Goal: Task Accomplishment & Management: Manage account settings

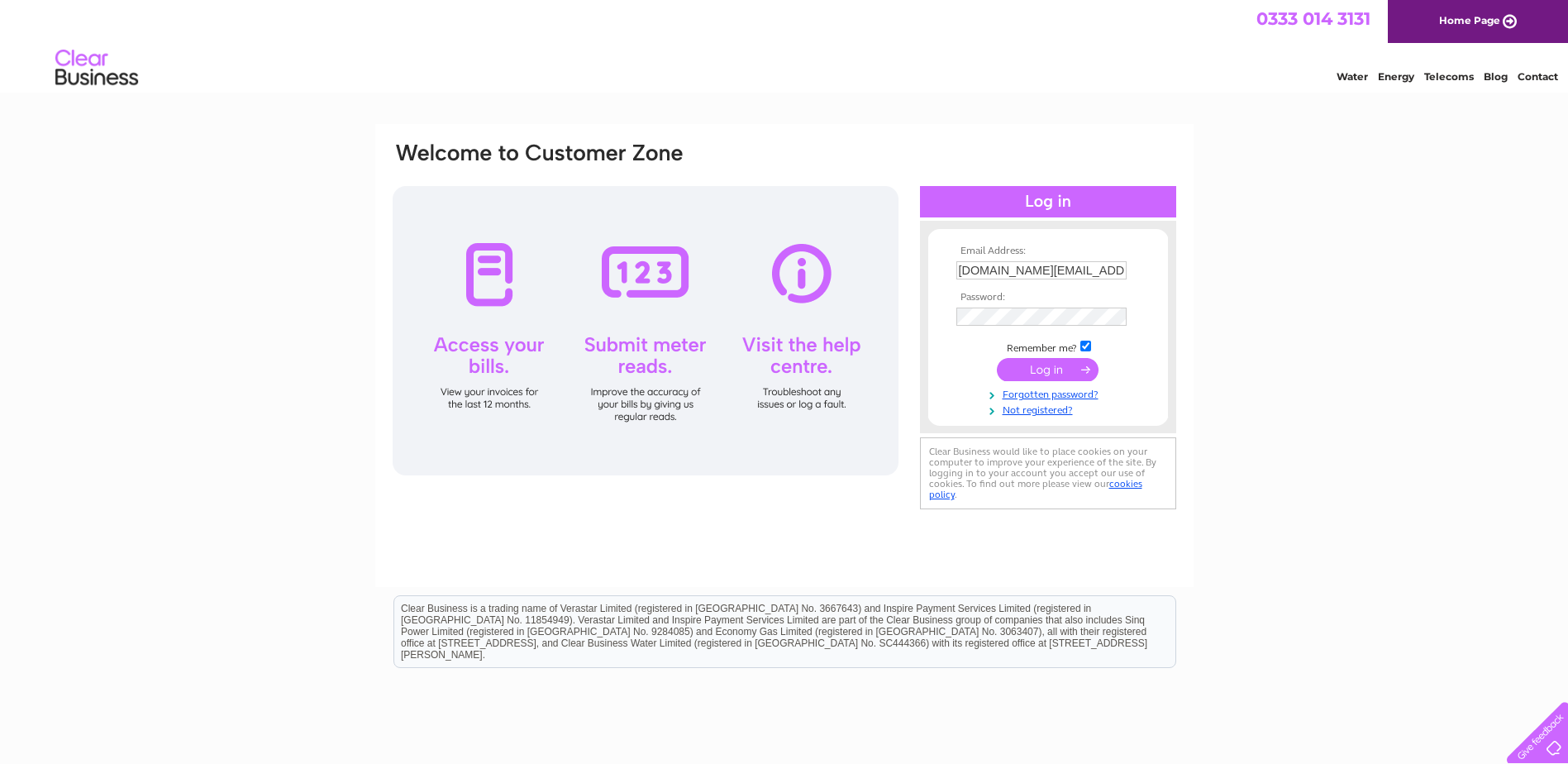
click at [1044, 371] on input "submit" at bounding box center [1048, 370] width 102 height 23
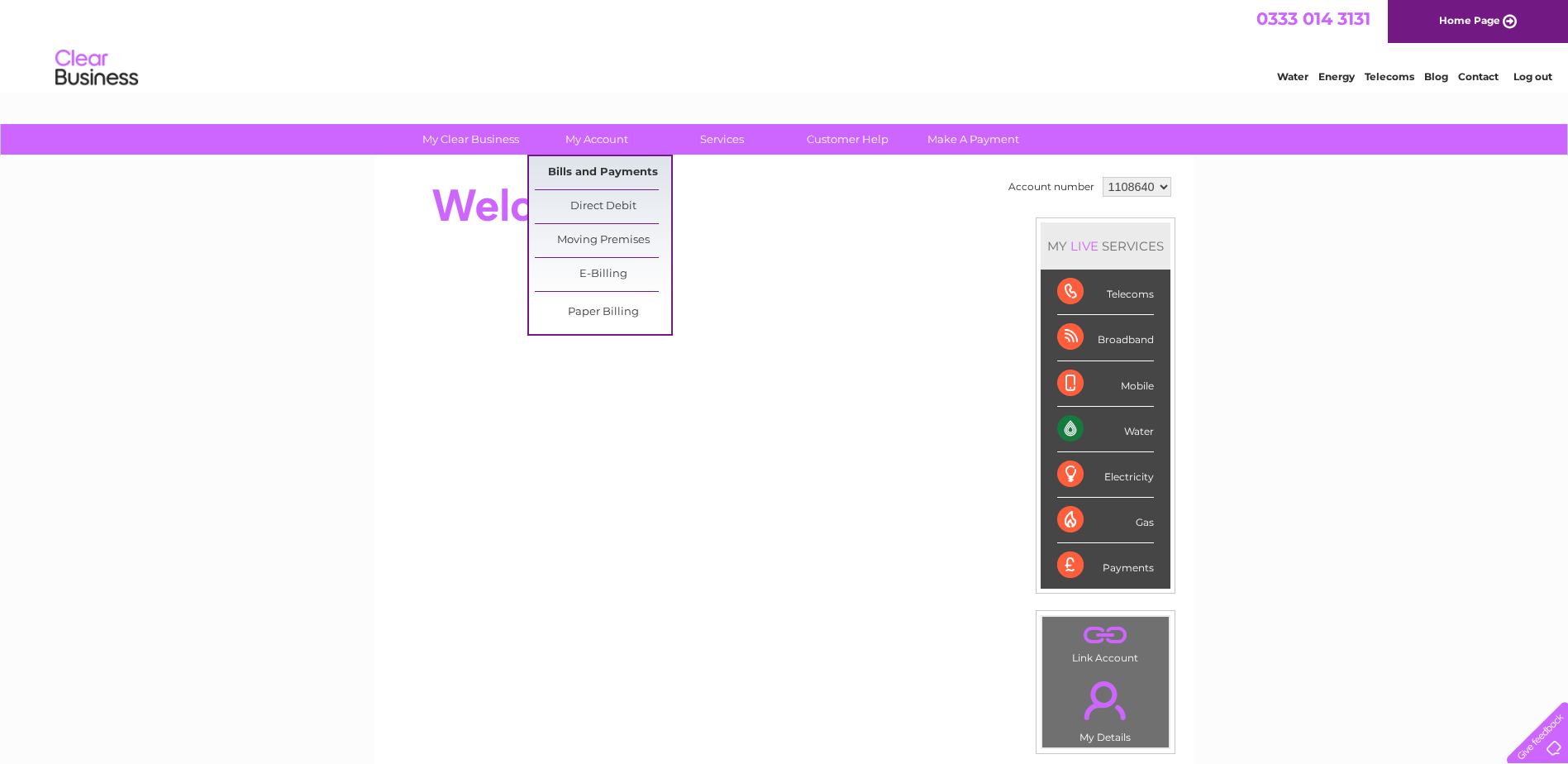
click at [621, 162] on link "Bills and Payments" at bounding box center [603, 173] width 137 height 33
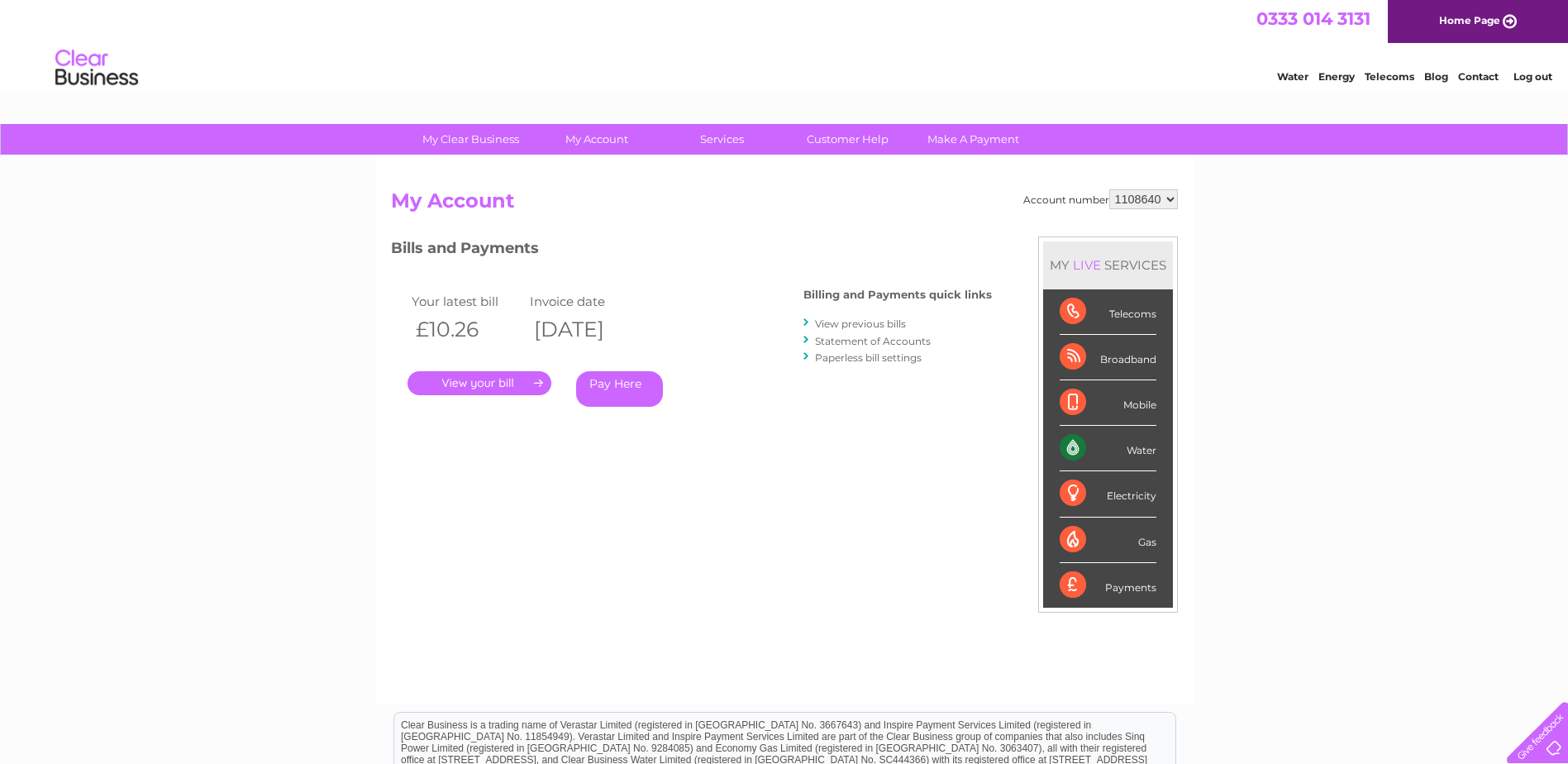
click at [488, 385] on link "." at bounding box center [479, 383] width 144 height 24
click at [874, 321] on link "View previous bills" at bounding box center [860, 323] width 91 height 12
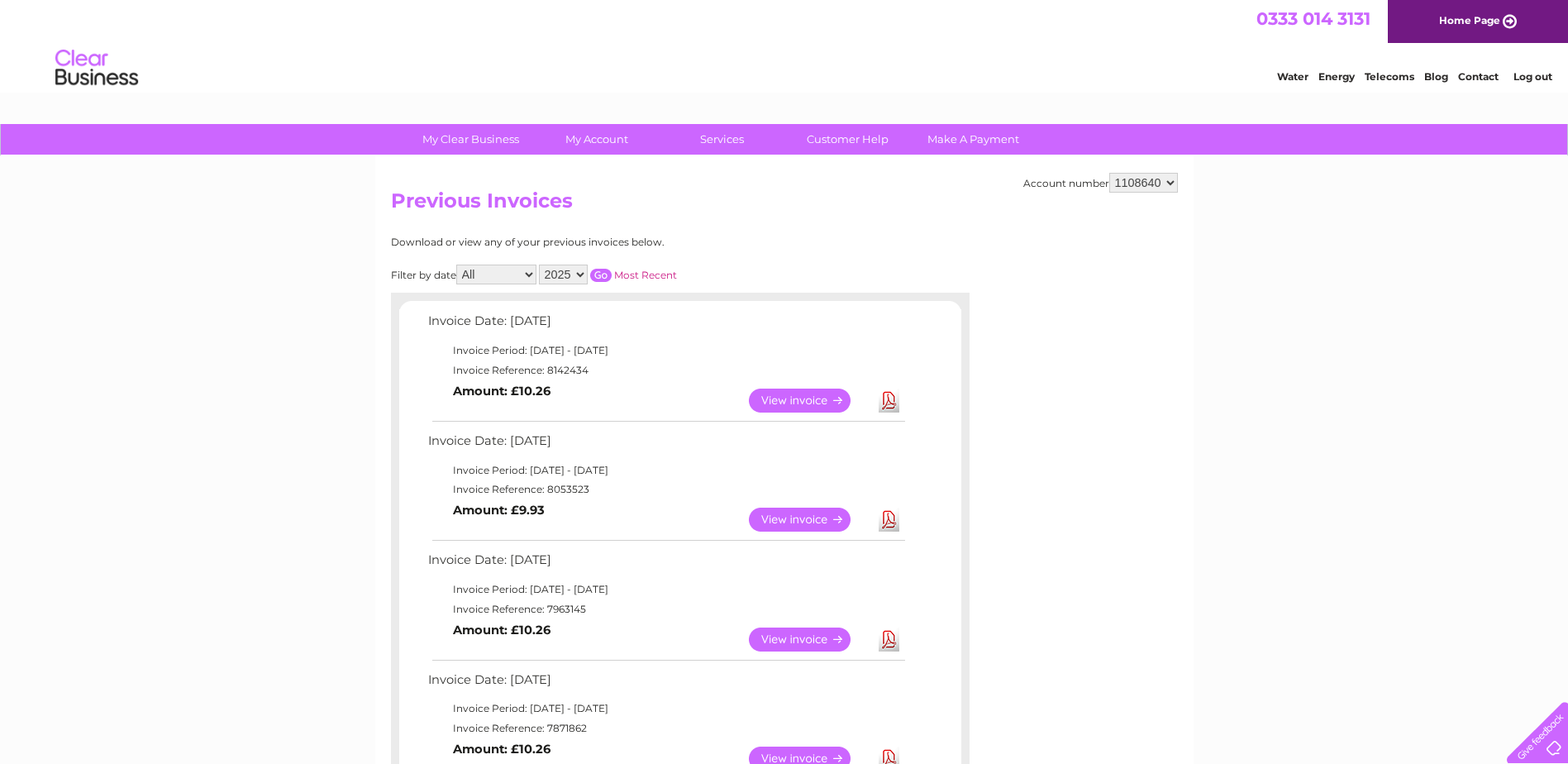
click at [808, 402] on link "View" at bounding box center [809, 400] width 122 height 24
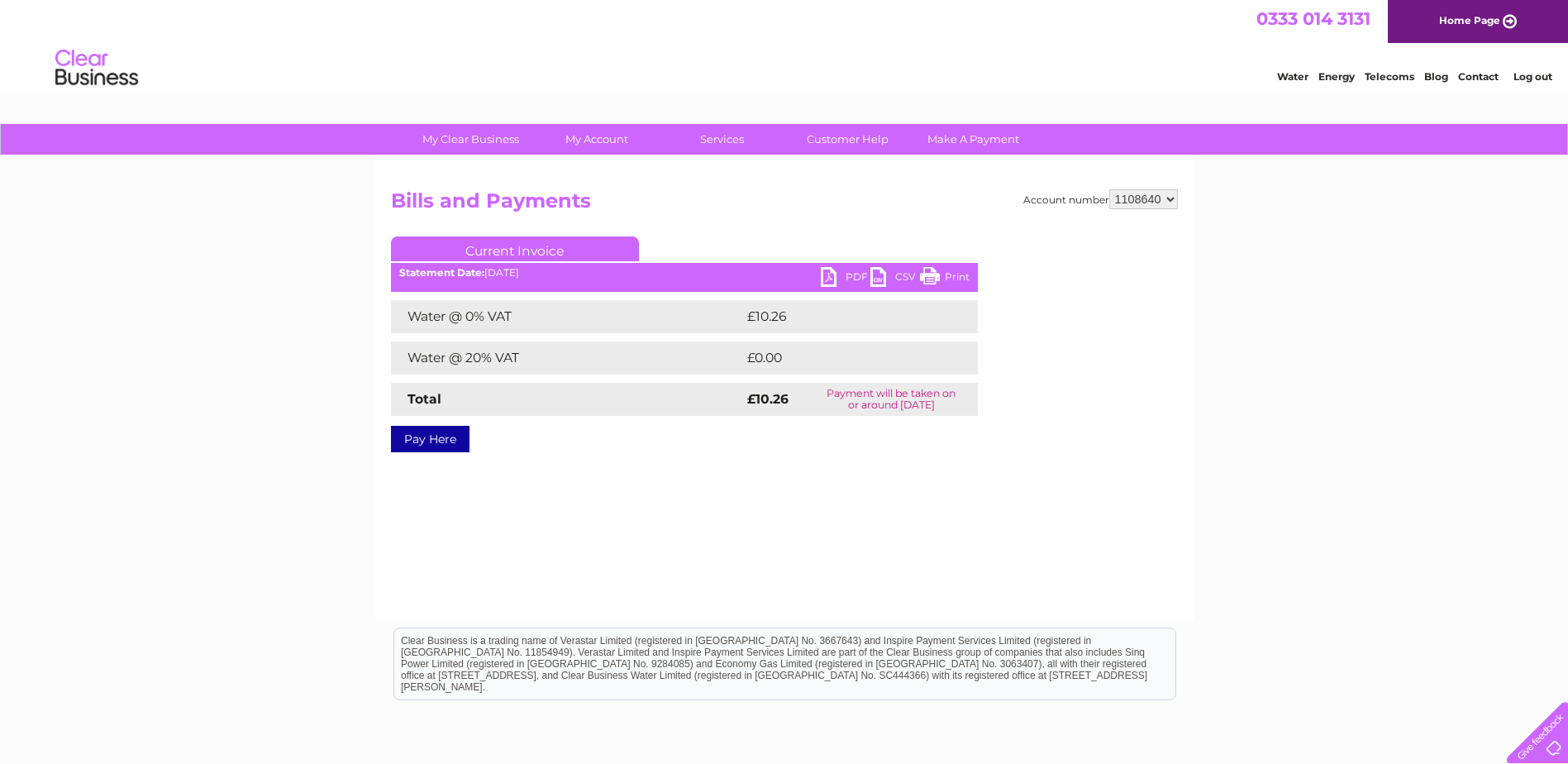
click at [830, 275] on link "PDF" at bounding box center [846, 279] width 50 height 24
